Goal: Task Accomplishment & Management: Manage account settings

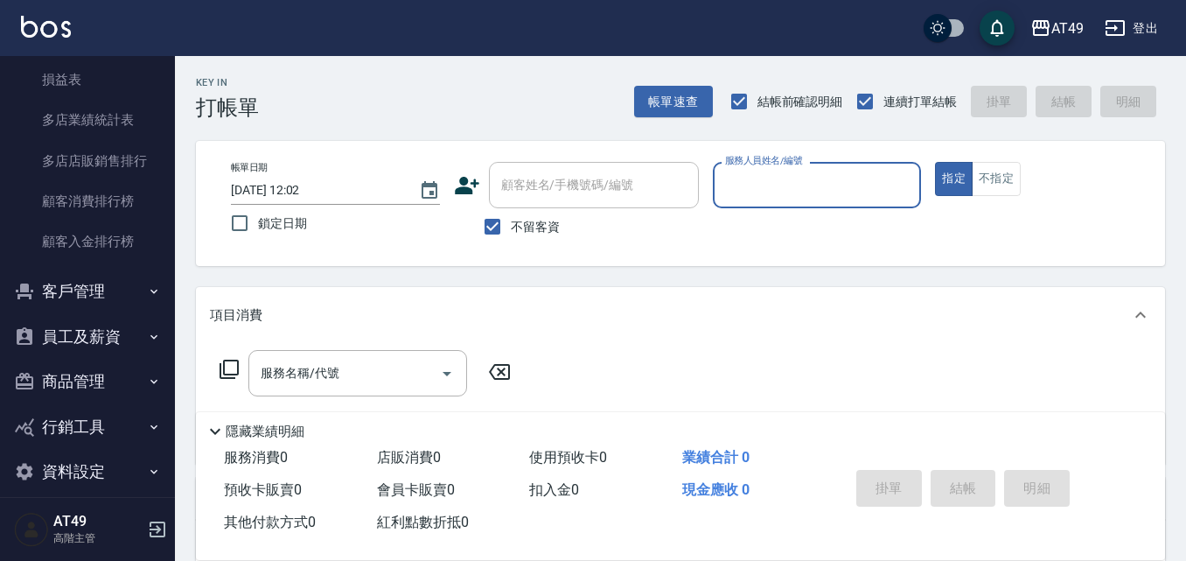
scroll to position [2201, 0]
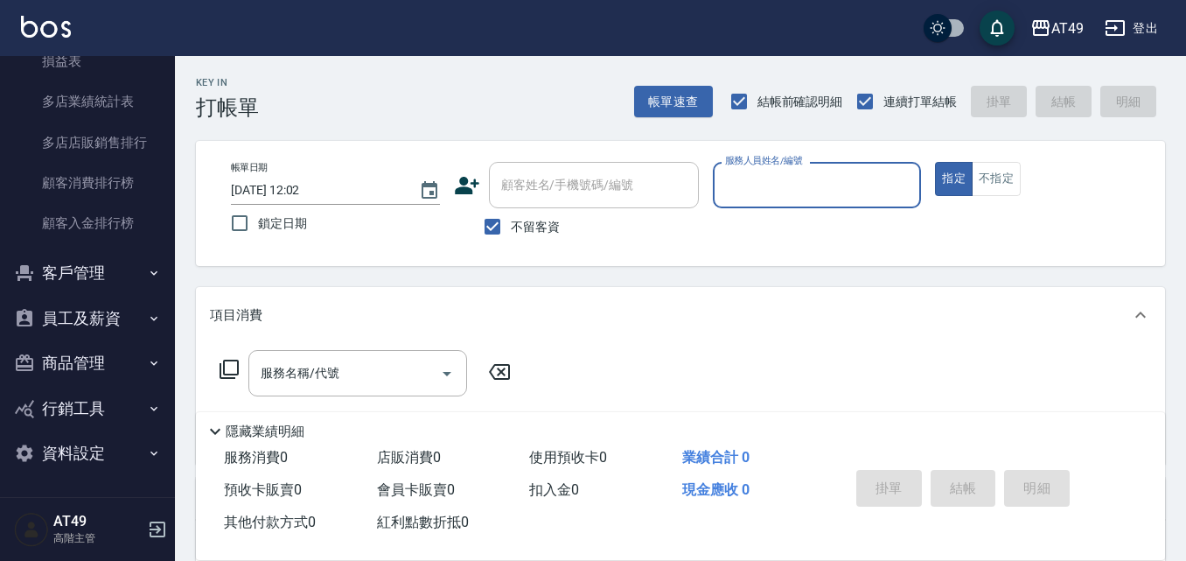
click at [94, 370] on button "商品管理" at bounding box center [87, 362] width 161 height 45
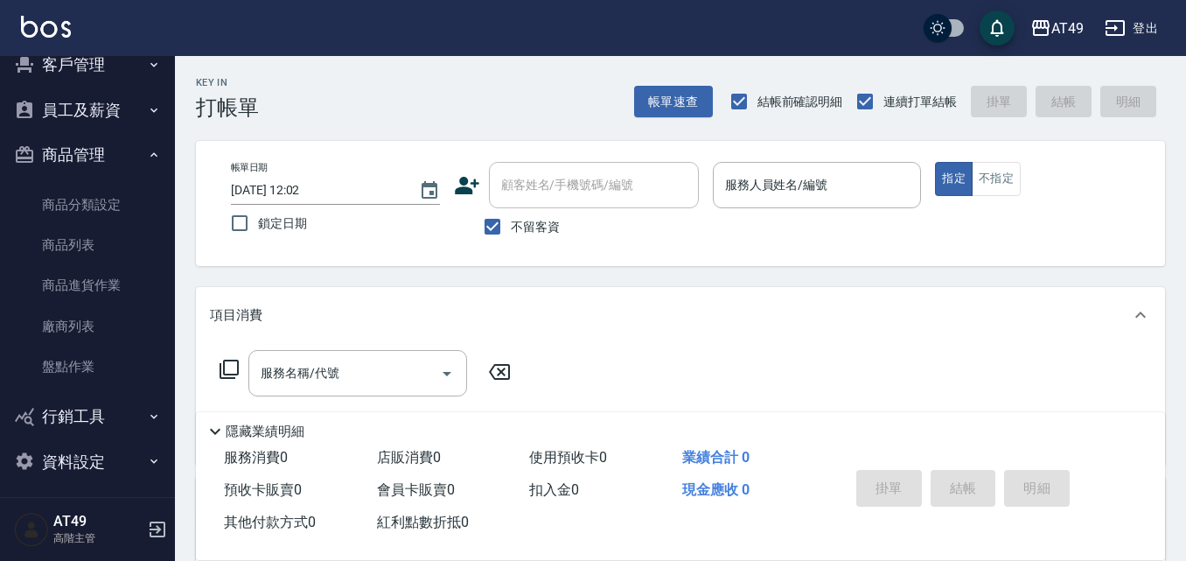
scroll to position [2417, 0]
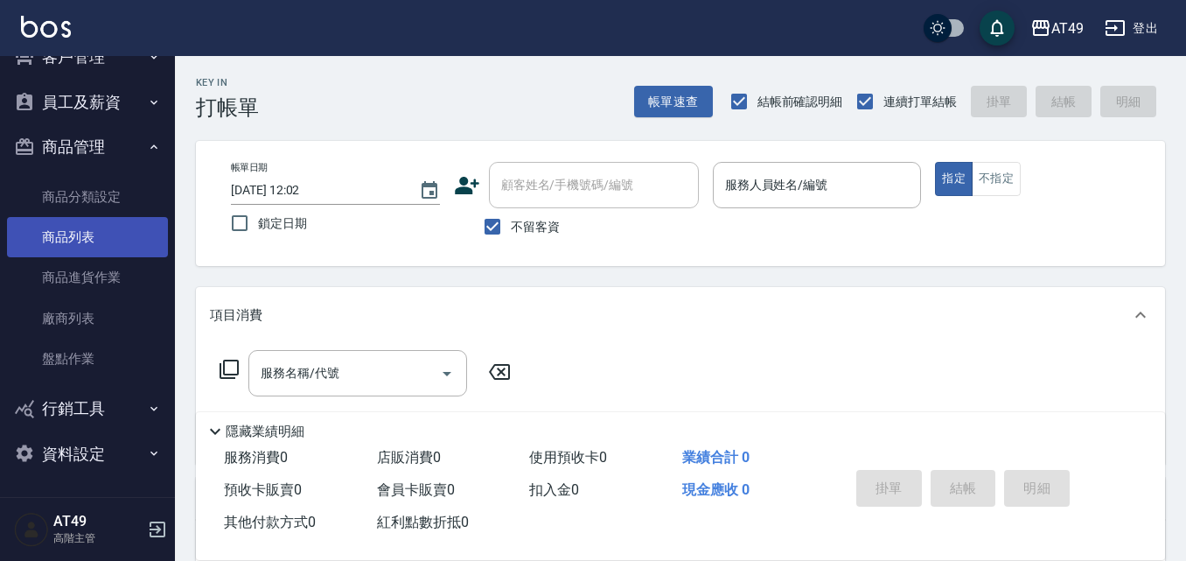
click at [94, 234] on link "商品列表" at bounding box center [87, 237] width 161 height 40
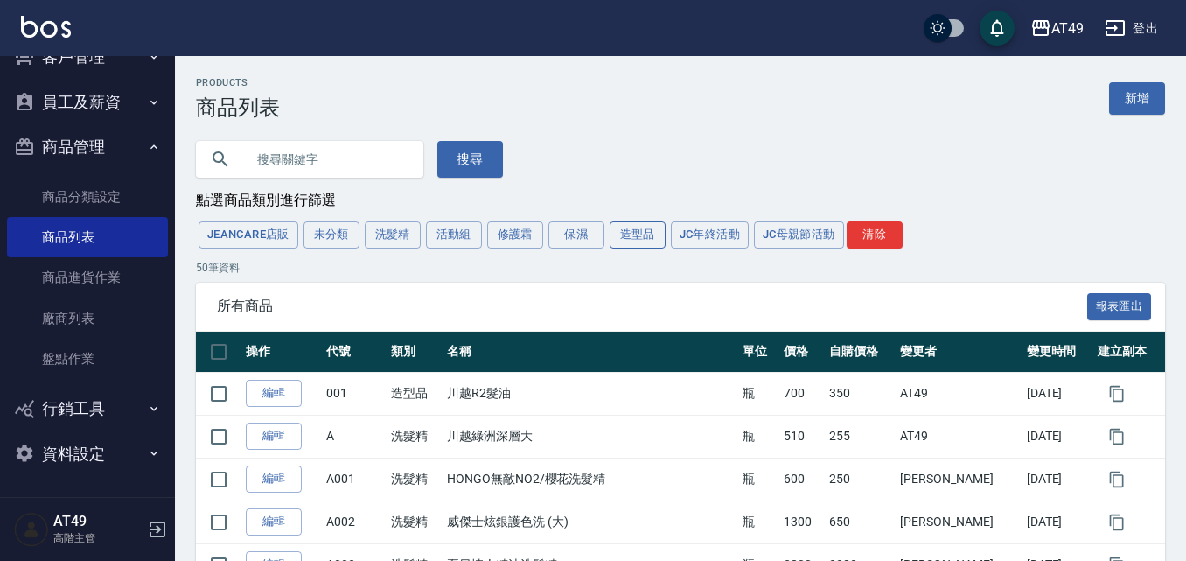
click at [628, 241] on button "造型品" at bounding box center [638, 234] width 56 height 27
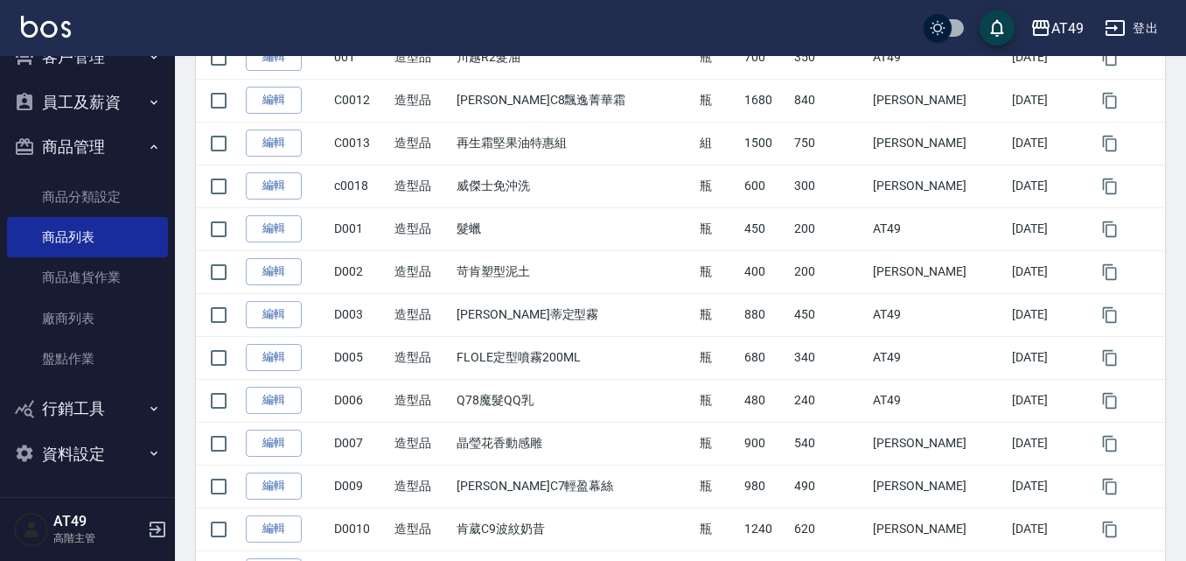
scroll to position [365, 0]
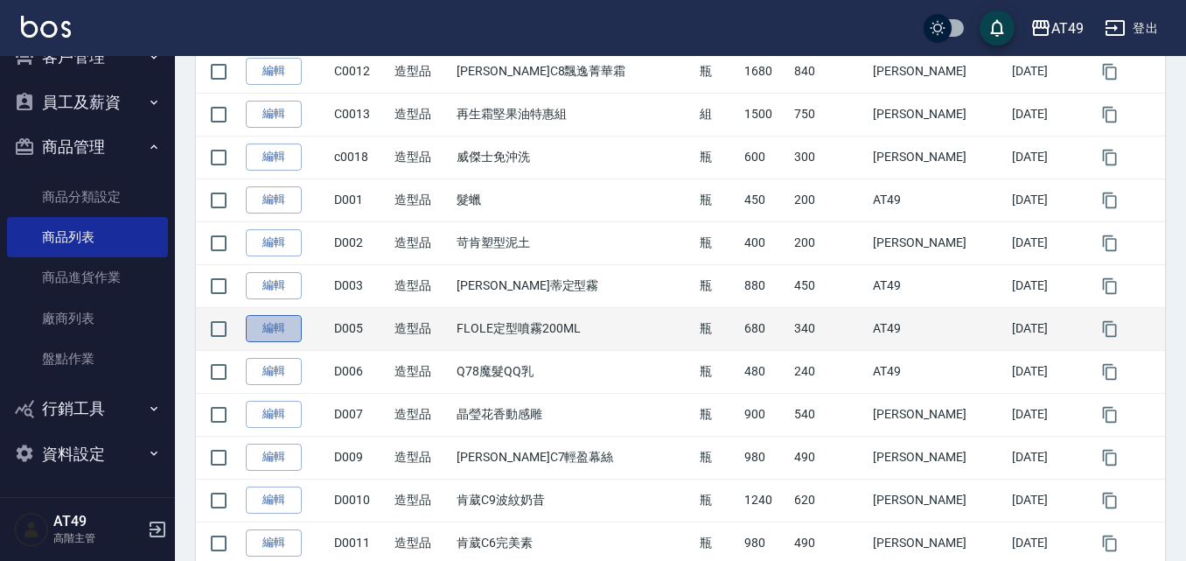
click at [276, 332] on link "編輯" at bounding box center [274, 328] width 56 height 27
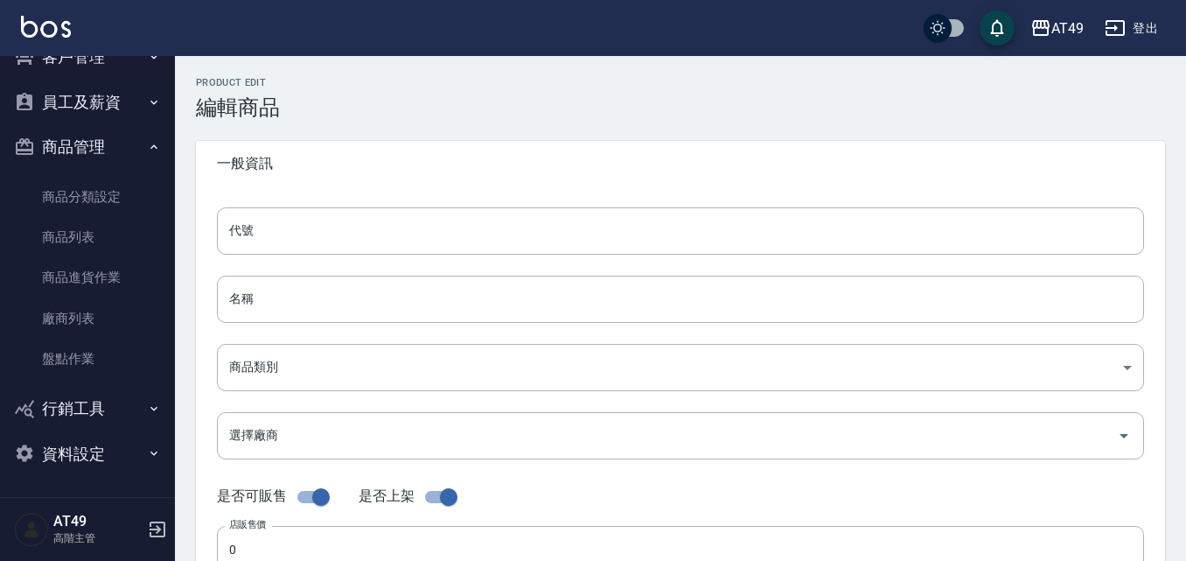
type input "D005"
type input "FLOLE定型噴霧200ML"
type input "78b7262e-8941-47ea-aa92-38aa912a6ee8"
type input "680"
type input "340"
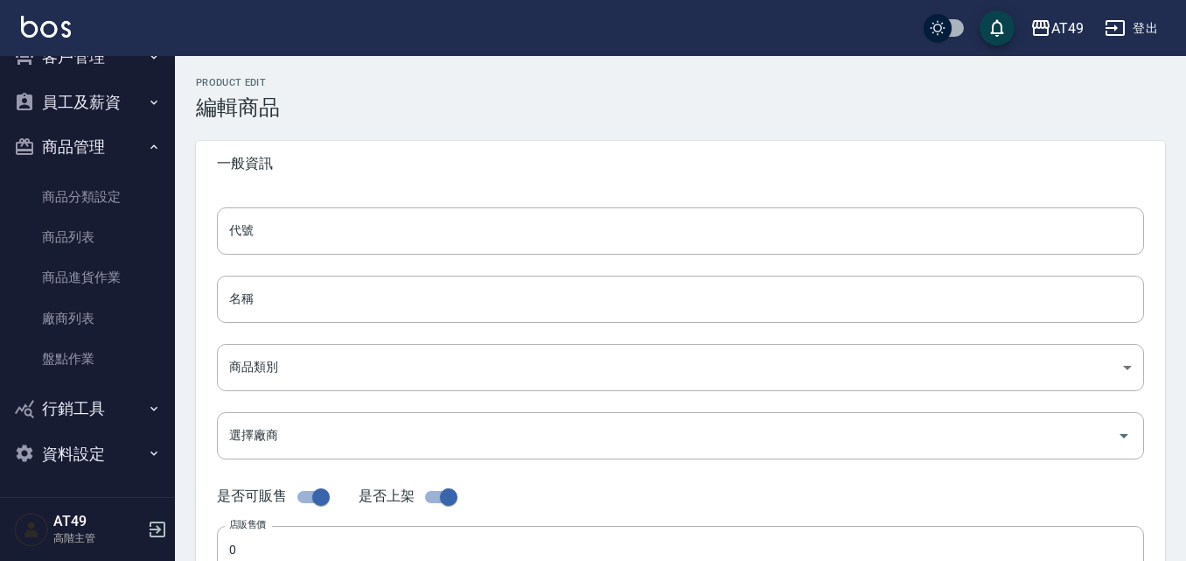
type input "340"
type input "瓶"
type input "FALSE"
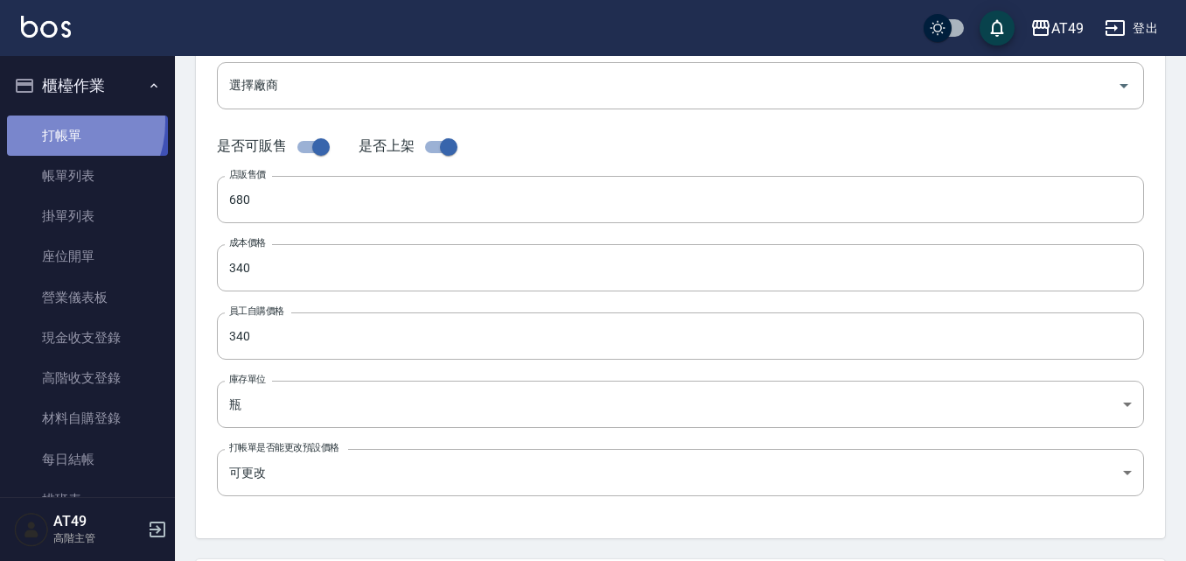
click at [56, 122] on link "打帳單" at bounding box center [87, 135] width 161 height 40
